Goal: Information Seeking & Learning: Find specific fact

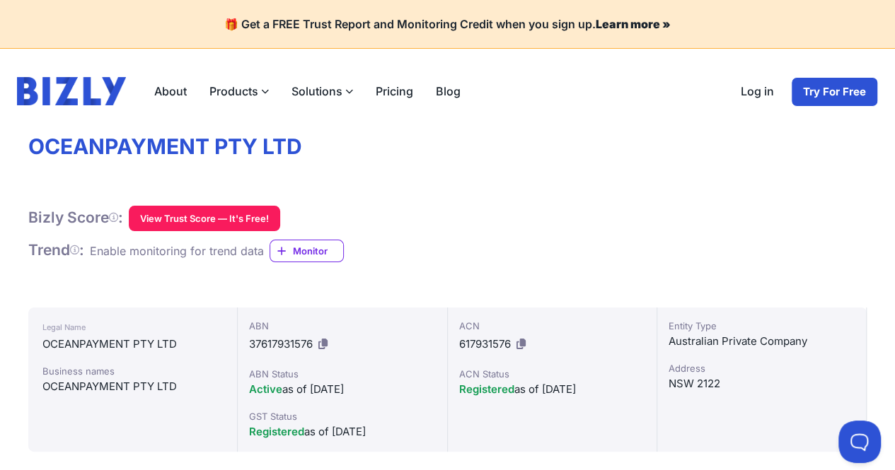
scroll to position [71, 0]
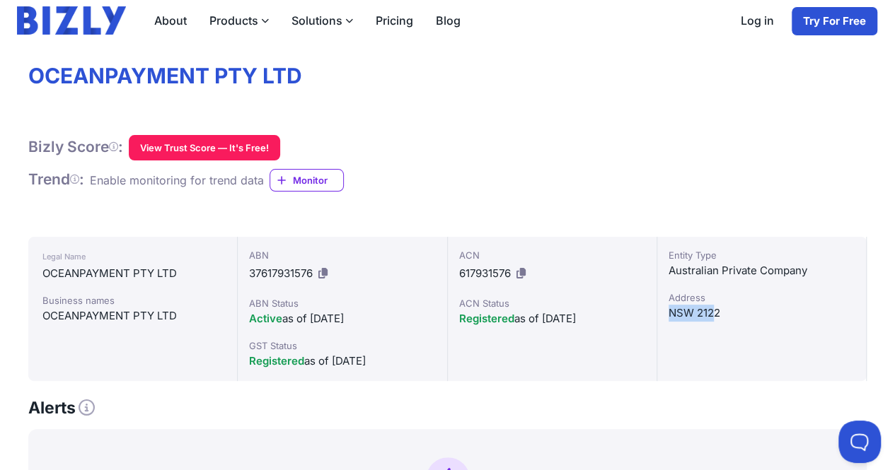
drag, startPoint x: 714, startPoint y: 312, endPoint x: 662, endPoint y: 311, distance: 51.7
click at [662, 311] on div "Entity Type Australian Private Company [GEOGRAPHIC_DATA]" at bounding box center [761, 309] width 209 height 144
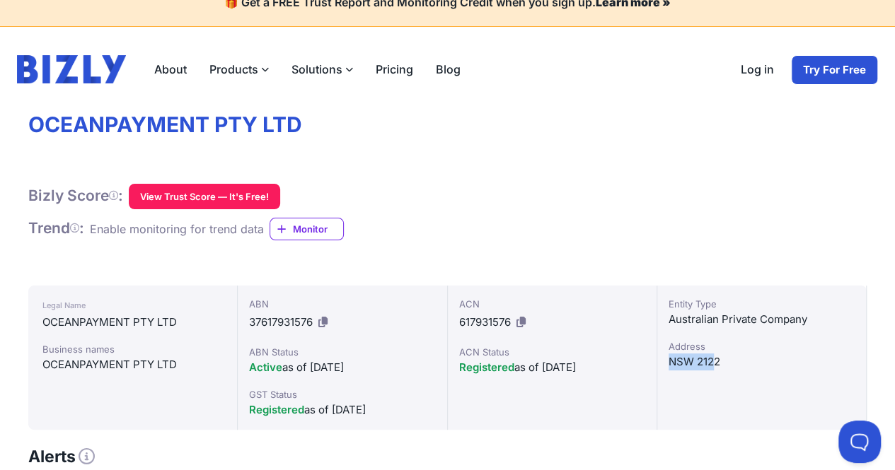
scroll to position [0, 0]
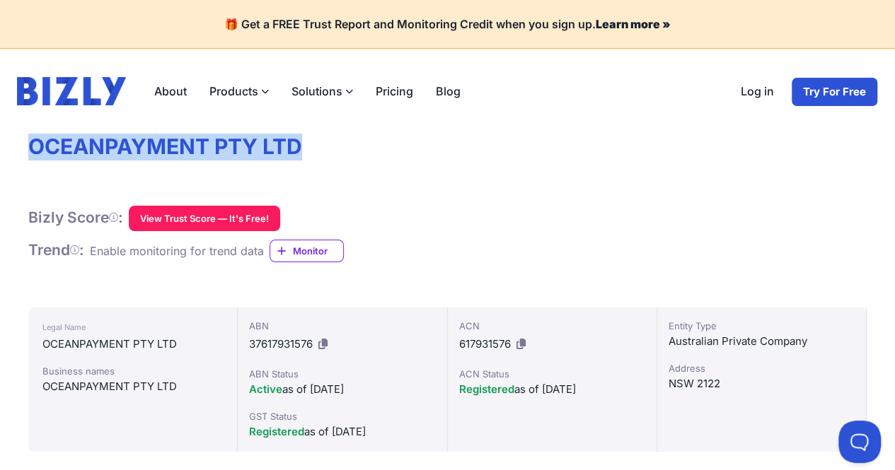
drag, startPoint x: 301, startPoint y: 155, endPoint x: 33, endPoint y: 153, distance: 268.8
click at [33, 153] on h1 "OCEANPAYMENT PTY LTD" at bounding box center [447, 147] width 838 height 27
copy h1 "OCEANPAYMENT PTY LTD"
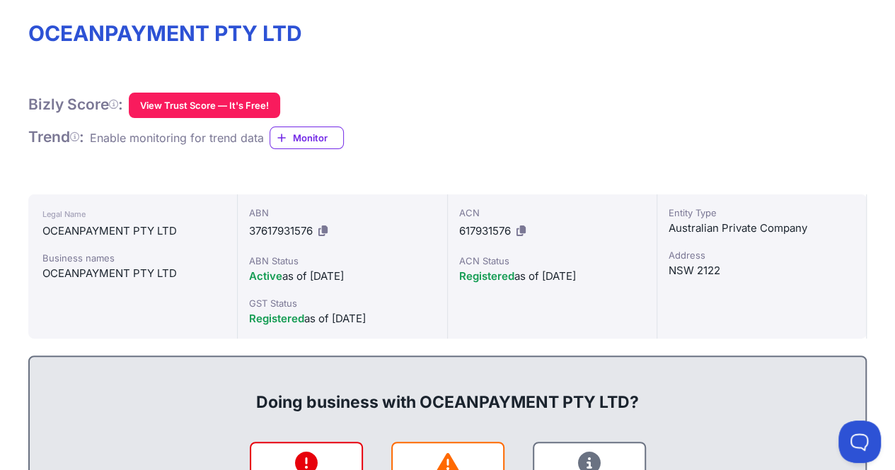
scroll to position [141, 0]
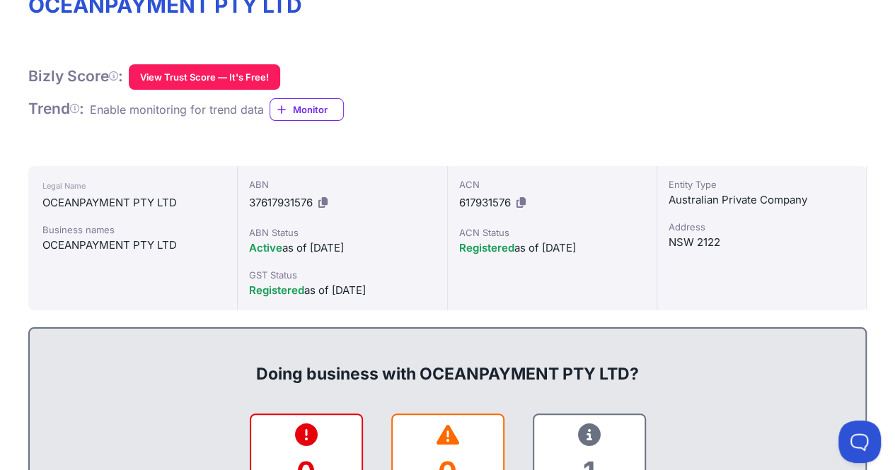
drag, startPoint x: 301, startPoint y: 243, endPoint x: 406, endPoint y: 283, distance: 112.2
click at [393, 292] on div "ABN 37617931576 ABN Status Active as of 01/08/2017 GST Status Registered as of …" at bounding box center [342, 238] width 209 height 144
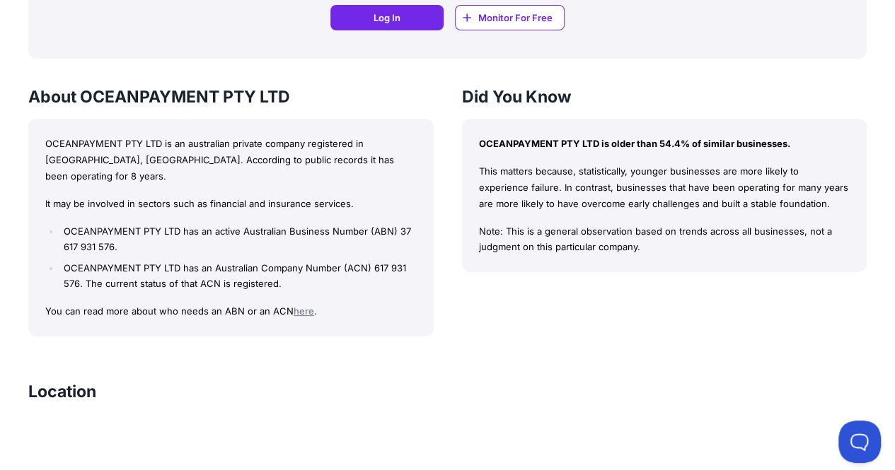
scroll to position [1203, 0]
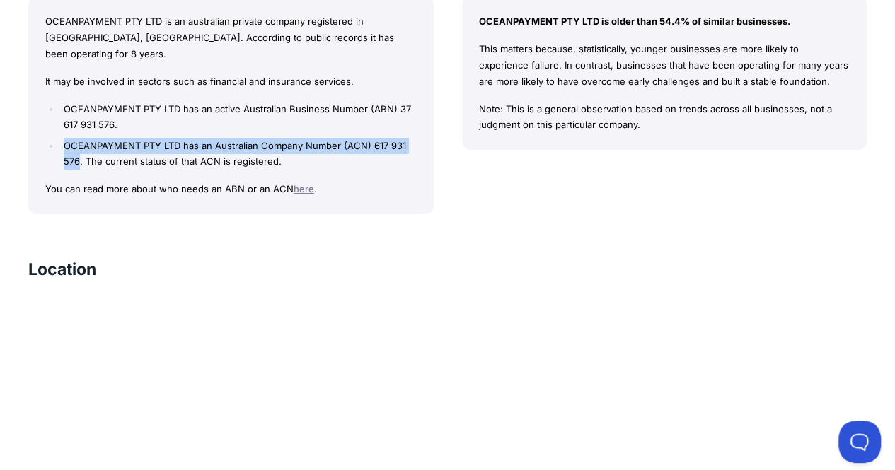
drag, startPoint x: 66, startPoint y: 129, endPoint x: 78, endPoint y: 146, distance: 21.0
click at [78, 146] on li "OCEANPAYMENT PTY LTD has an Australian Company Number (ACN) 617 931 576. The cu…" at bounding box center [238, 154] width 356 height 33
copy li "OCEANPAYMENT PTY LTD has an Australian Company Number (ACN) 617 931 576"
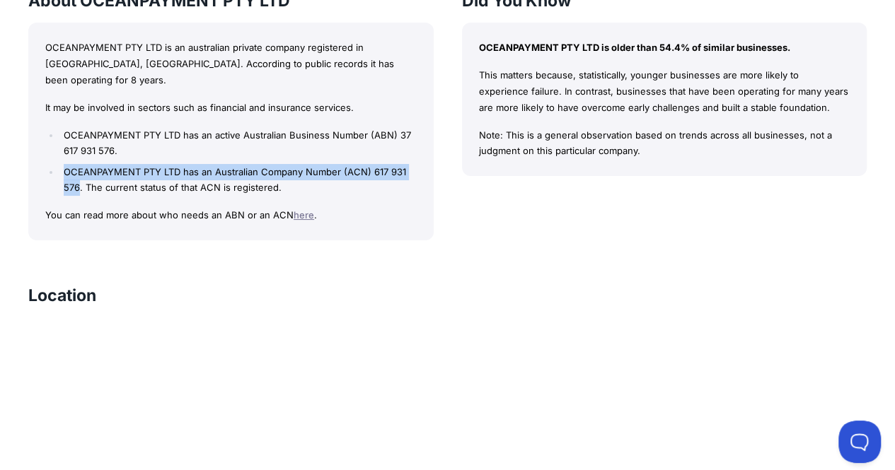
scroll to position [1156, 0]
